Goal: Use online tool/utility: Utilize a website feature to perform a specific function

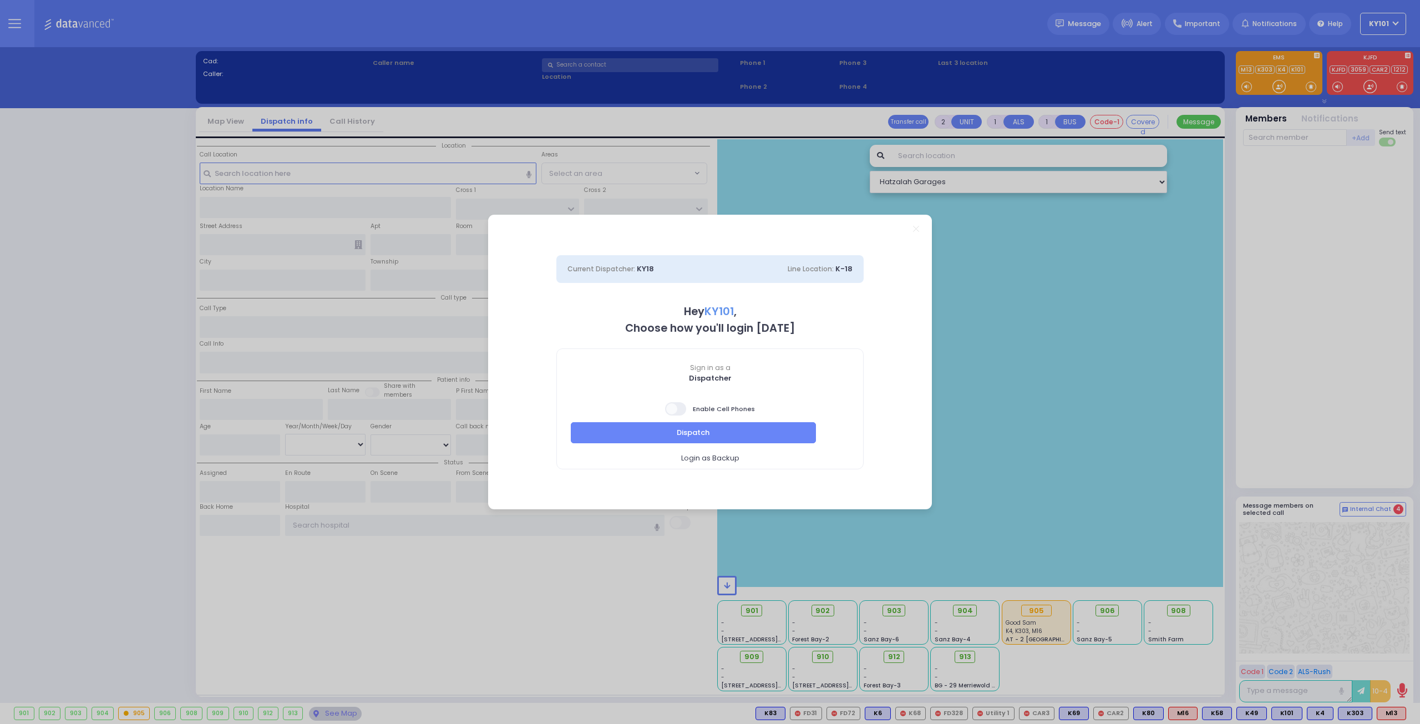
select select "14"
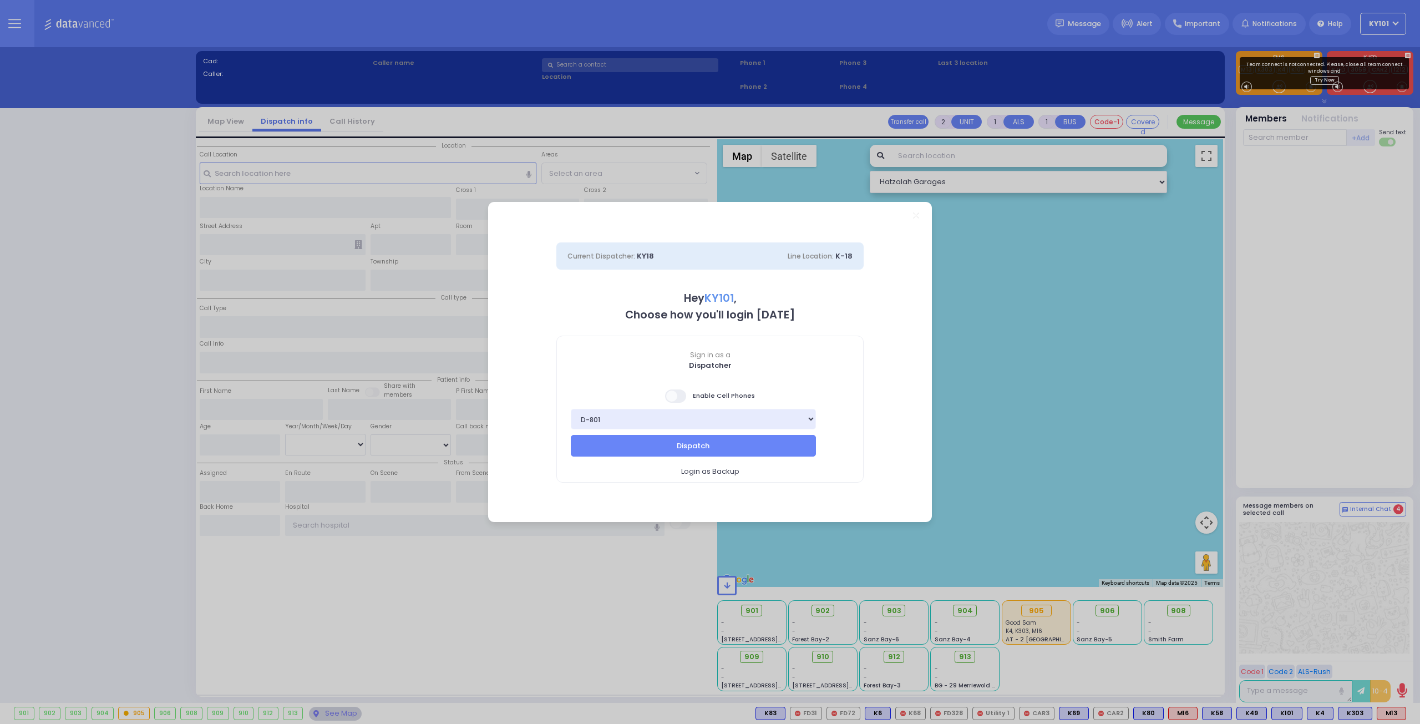
click at [682, 399] on span at bounding box center [676, 395] width 22 height 13
click at [111, 388] on input "checkbox" at bounding box center [111, 388] width 0 height 0
click at [704, 443] on button "Dispatch" at bounding box center [693, 445] width 245 height 21
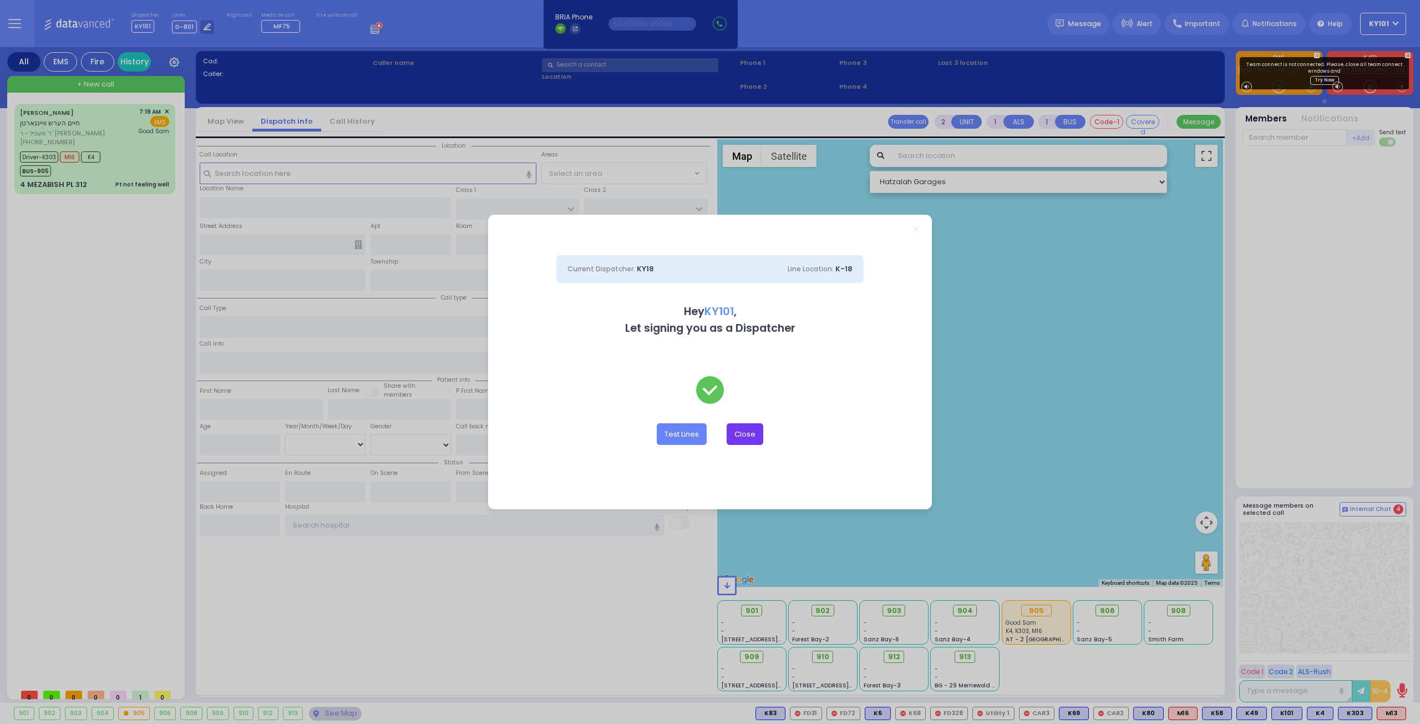
click at [743, 438] on button "Close" at bounding box center [745, 433] width 37 height 21
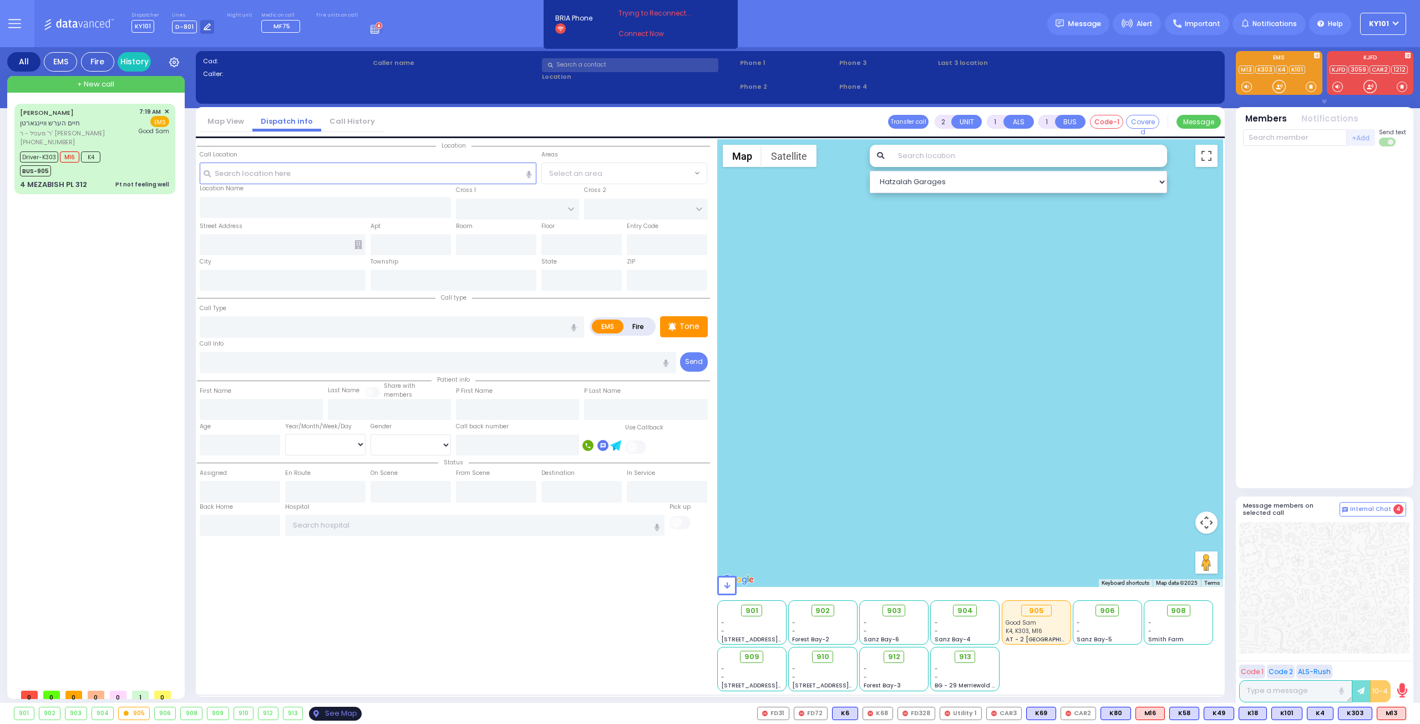
click at [327, 712] on div "See Map" at bounding box center [335, 714] width 52 height 14
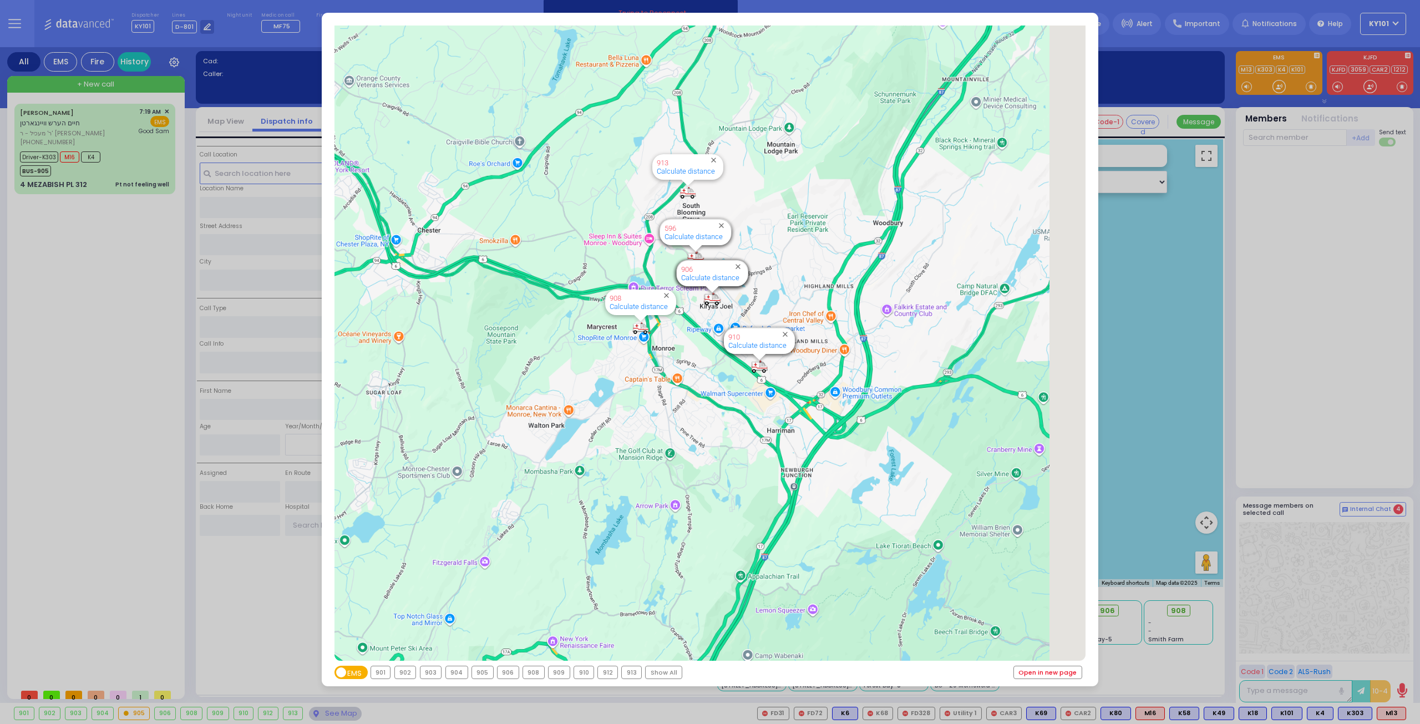
click at [1071, 674] on link "Open in new page" at bounding box center [1048, 672] width 68 height 12
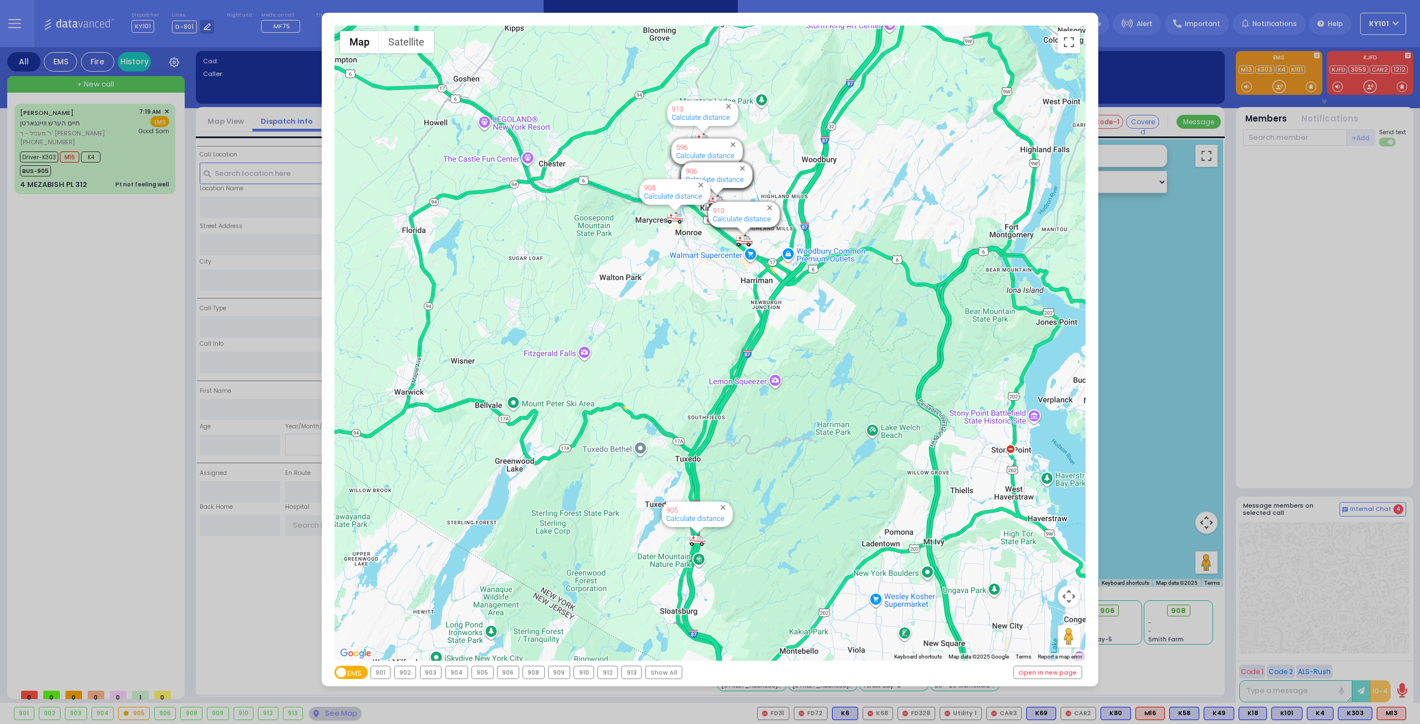
click at [1326, 289] on div "← Move left → Move right ↑ Move up ↓ Move down + Zoom in - Zoom out Home Jump l…" at bounding box center [710, 362] width 1420 height 724
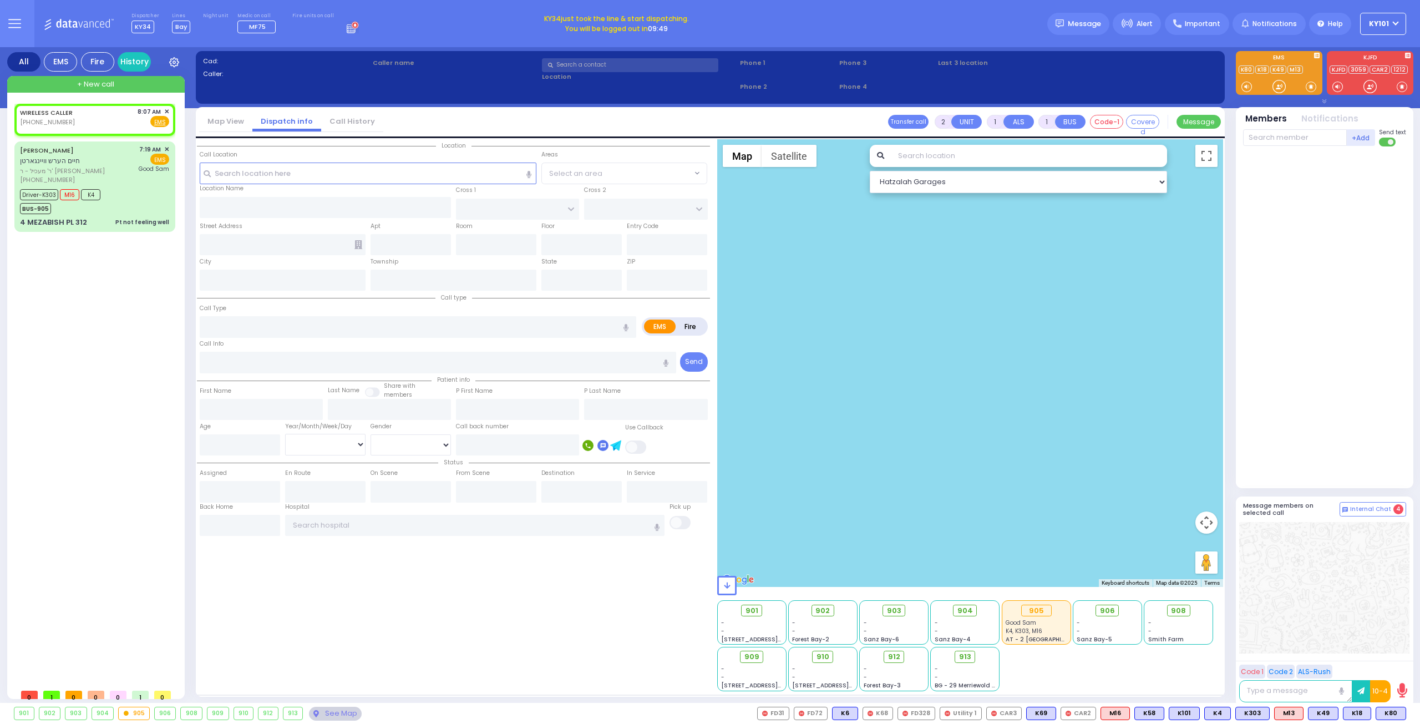
select select
radio input "true"
select select
type input "08:07"
select select "Hatzalah Garages"
